Goal: Task Accomplishment & Management: Use online tool/utility

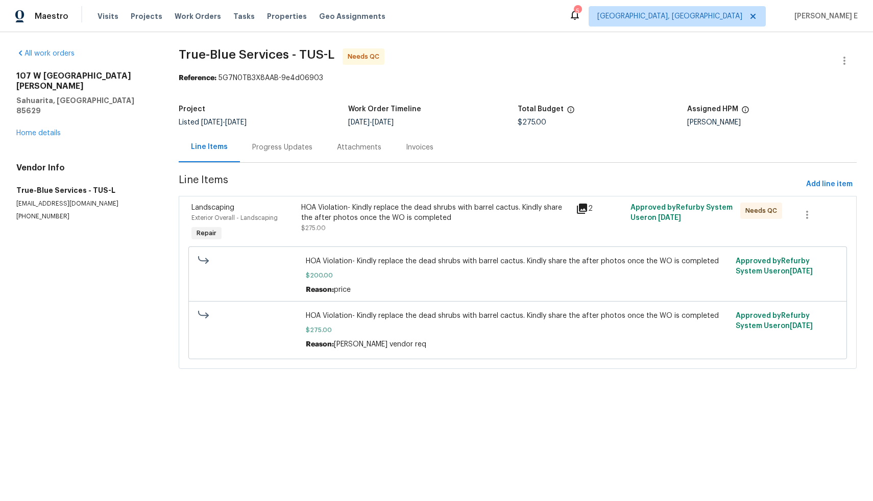
click at [295, 149] on div "Progress Updates" at bounding box center [282, 147] width 60 height 10
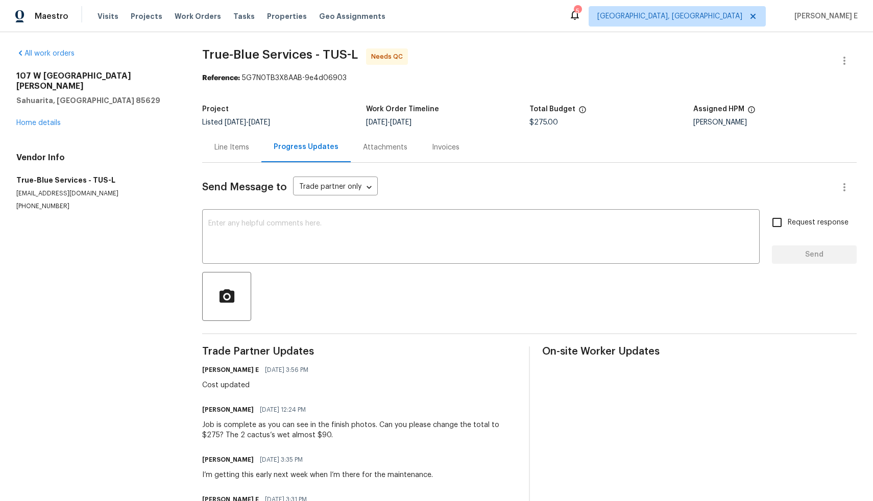
click at [225, 147] on div "Line Items" at bounding box center [231, 147] width 35 height 10
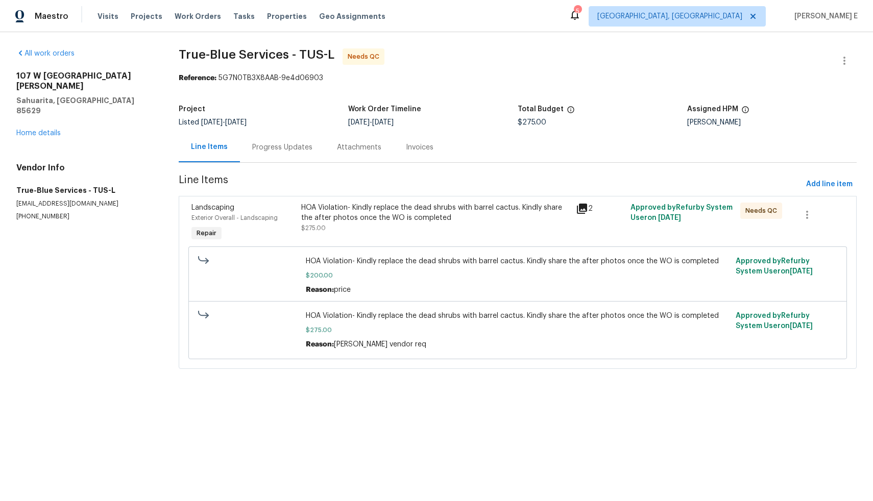
click at [336, 232] on div "HOA Violation- Kindly replace the dead shrubs with barrel cactus. Kindly share …" at bounding box center [435, 218] width 268 height 31
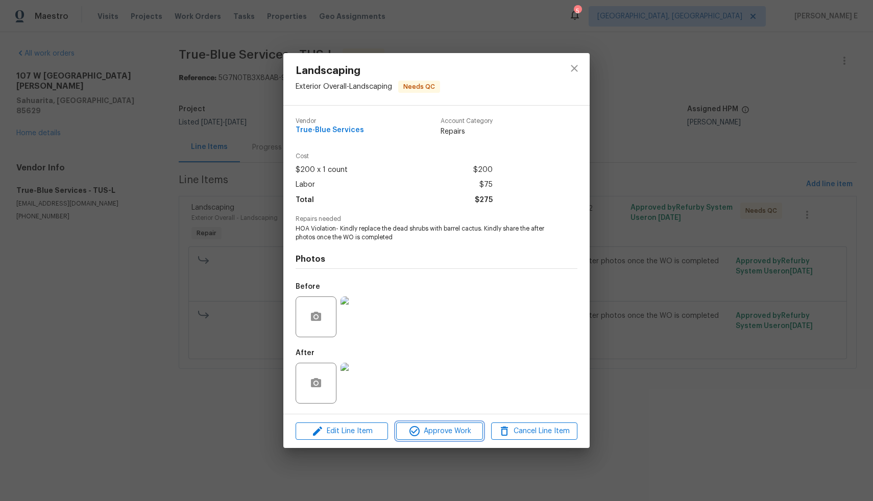
click at [437, 434] on span "Approve Work" at bounding box center [439, 431] width 80 height 13
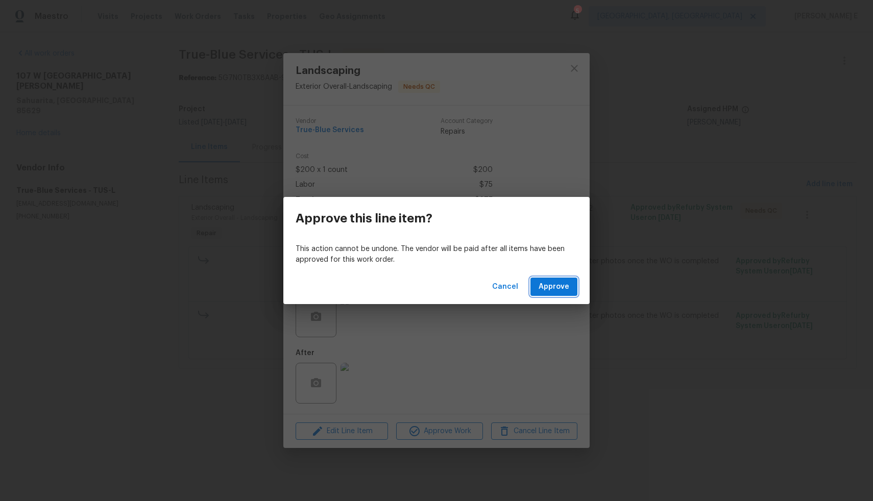
click at [550, 292] on span "Approve" at bounding box center [554, 287] width 31 height 13
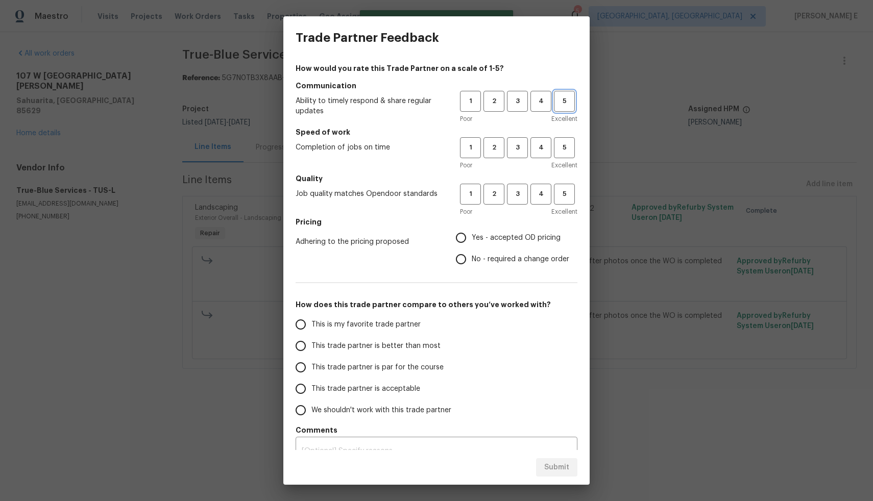
click at [560, 99] on span "5" at bounding box center [564, 101] width 19 height 12
click at [559, 148] on span "5" at bounding box center [564, 148] width 19 height 12
click at [559, 194] on span "5" at bounding box center [564, 194] width 19 height 12
click at [453, 237] on input "Yes - accepted OD pricing" at bounding box center [460, 237] width 21 height 21
radio input "true"
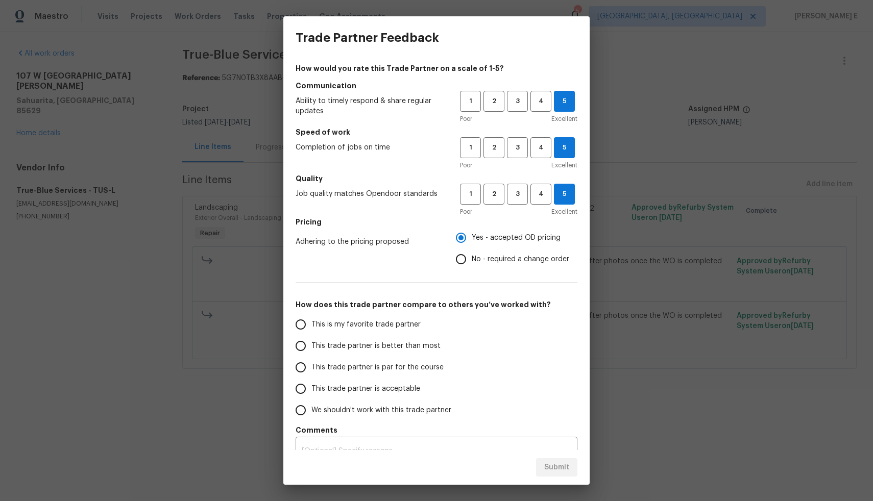
click at [301, 325] on input "This is my favorite trade partner" at bounding box center [300, 324] width 21 height 21
click at [565, 458] on span "Submit" at bounding box center [556, 468] width 25 height 13
radio input "true"
